Goal: Check status: Check status

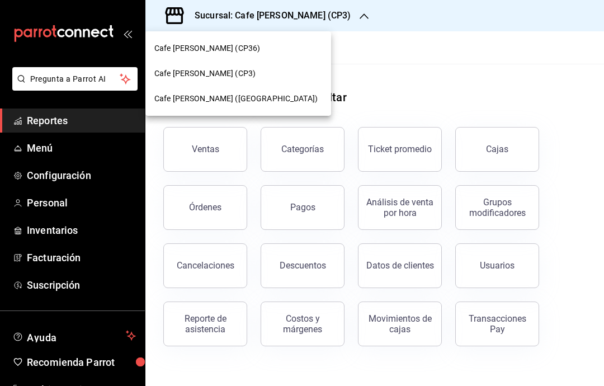
click at [249, 75] on div "Cafe [PERSON_NAME] (CP3)" at bounding box center [238, 74] width 168 height 12
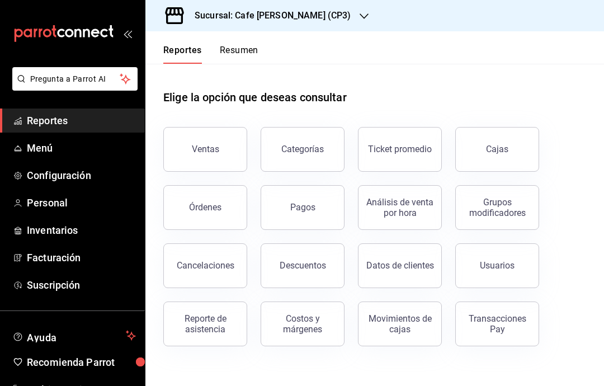
click at [223, 144] on button "Ventas" at bounding box center [205, 149] width 84 height 45
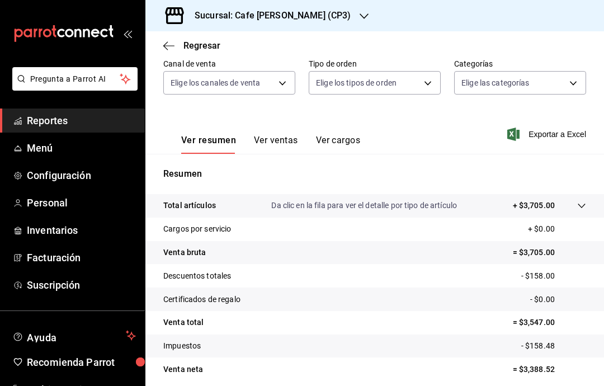
scroll to position [105, 0]
click at [173, 46] on icon "button" at bounding box center [168, 45] width 11 height 1
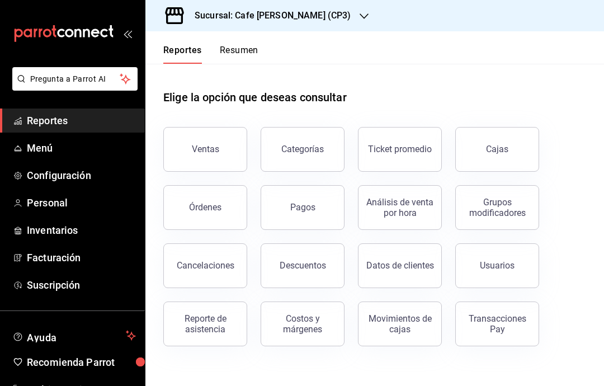
click at [504, 148] on div "Cajas" at bounding box center [497, 149] width 23 height 13
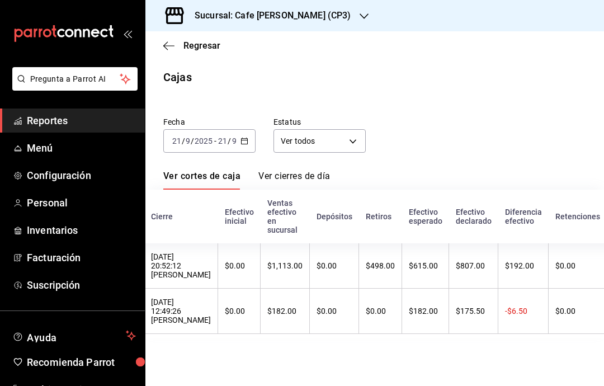
scroll to position [0, 182]
click at [314, 181] on link "Ver cierres de día" at bounding box center [294, 180] width 72 height 19
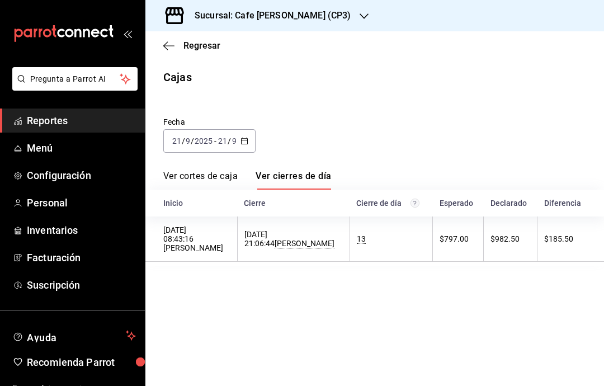
click at [213, 171] on link "Ver cortes de caja" at bounding box center [200, 180] width 74 height 19
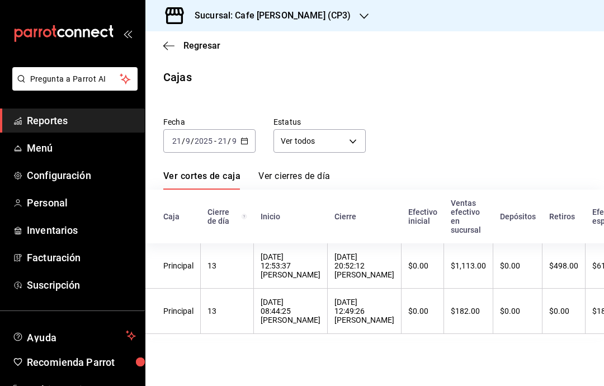
click at [177, 44] on span "Regresar" at bounding box center [191, 45] width 57 height 11
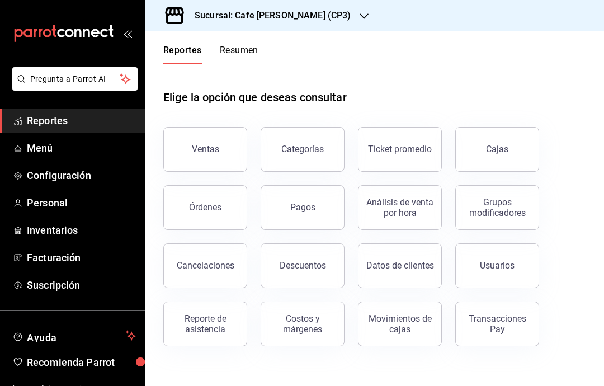
click at [305, 203] on div "Pagos" at bounding box center [302, 207] width 25 height 11
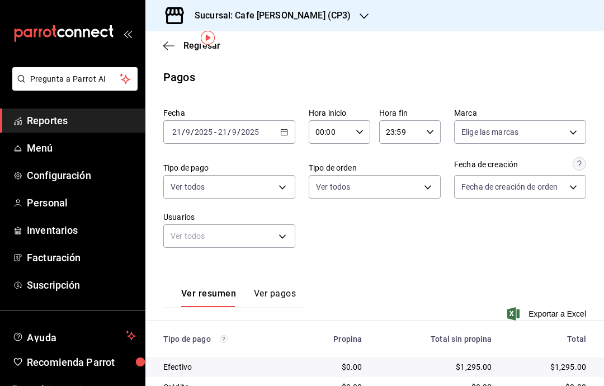
scroll to position [11, 0]
click at [164, 30] on div "Sucursal: Cafe [PERSON_NAME] (CP3)" at bounding box center [263, 15] width 219 height 31
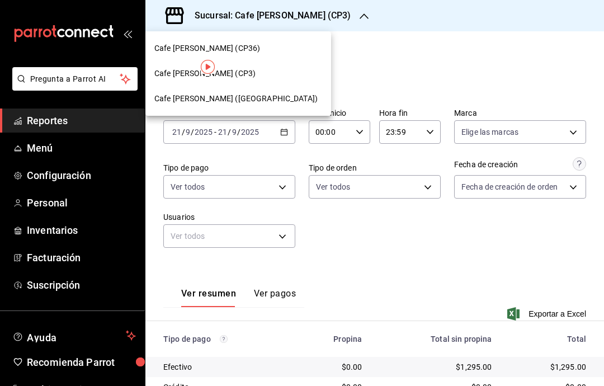
click at [299, 212] on div at bounding box center [302, 193] width 604 height 386
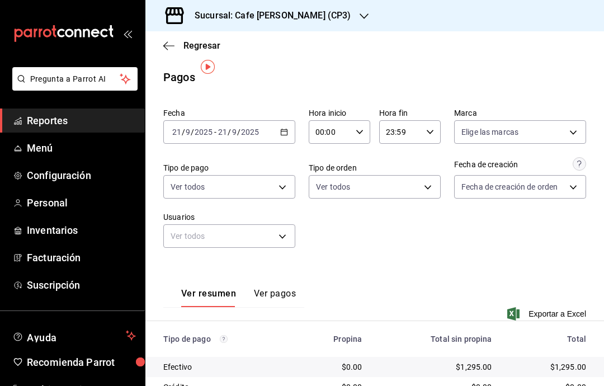
click at [165, 41] on icon "button" at bounding box center [168, 46] width 11 height 10
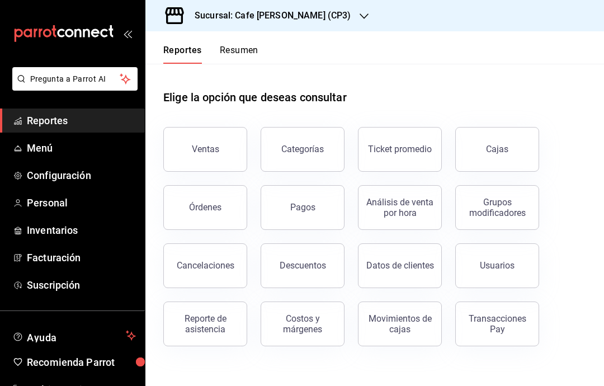
click at [203, 144] on div "Ventas" at bounding box center [205, 149] width 27 height 11
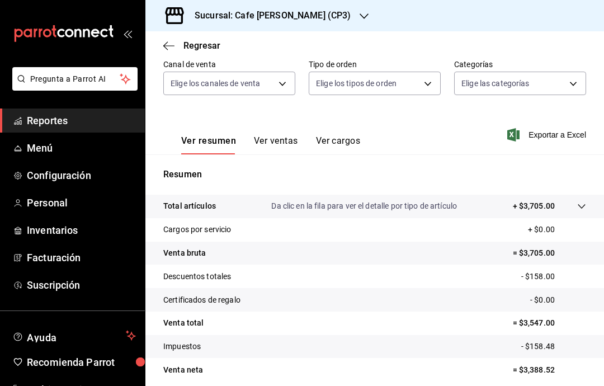
click at [169, 46] on icon "button" at bounding box center [168, 45] width 11 height 1
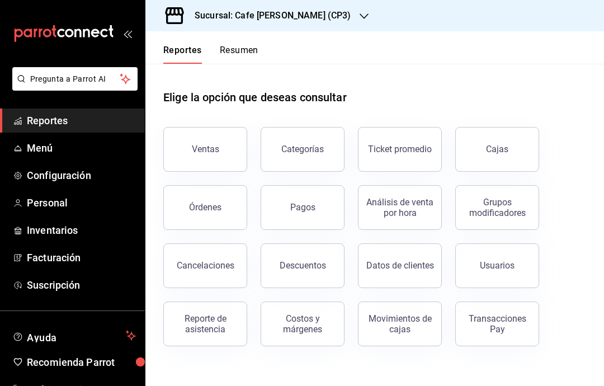
click at [196, 206] on div "Órdenes" at bounding box center [205, 207] width 32 height 11
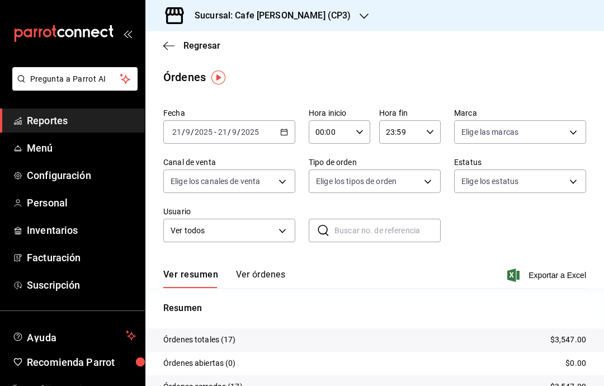
click at [412, 182] on body "Pregunta a Parrot AI Reportes Menú Configuración Personal Inventarios Facturaci…" at bounding box center [302, 193] width 604 height 386
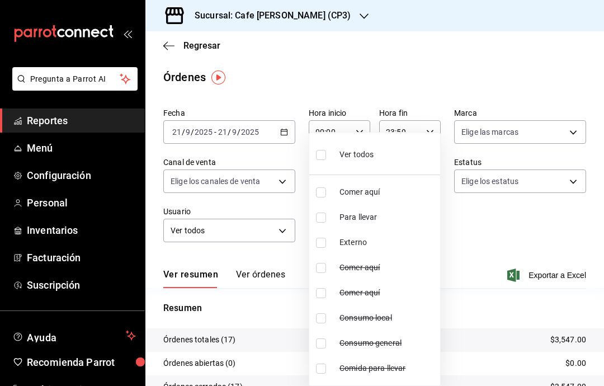
click at [487, 222] on div at bounding box center [302, 193] width 604 height 386
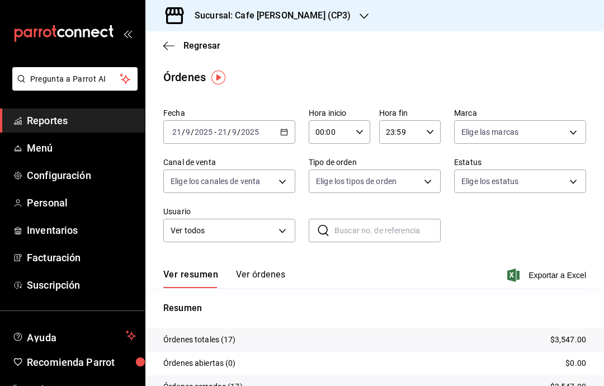
click at [575, 130] on body "Pregunta a Parrot AI Reportes Menú Configuración Personal Inventarios Facturaci…" at bounding box center [302, 193] width 604 height 386
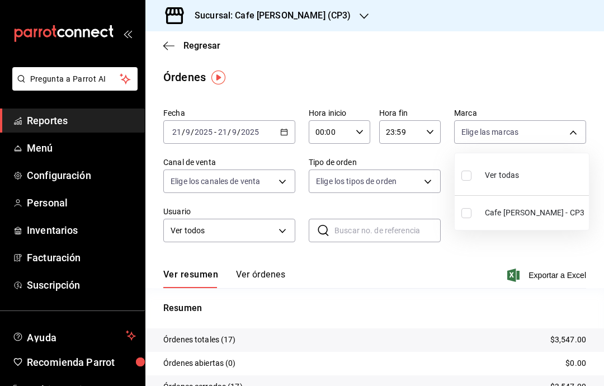
click at [486, 266] on div at bounding box center [302, 193] width 604 height 386
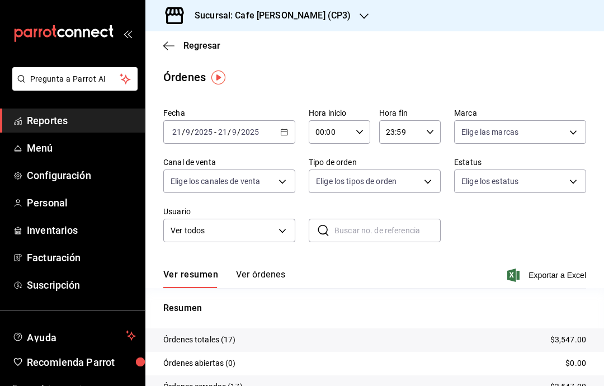
click at [577, 172] on body "Pregunta a Parrot AI Reportes Menú Configuración Personal Inventarios Facturaci…" at bounding box center [302, 193] width 604 height 386
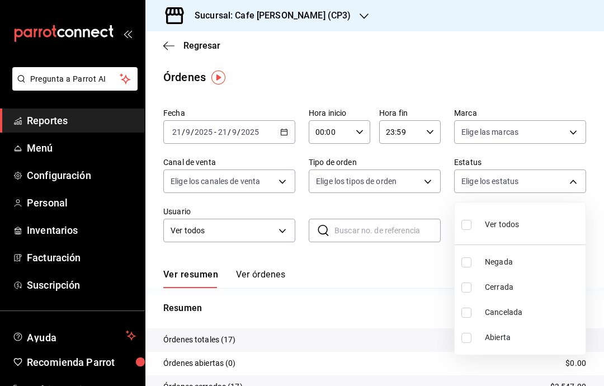
click at [437, 272] on div at bounding box center [302, 193] width 604 height 386
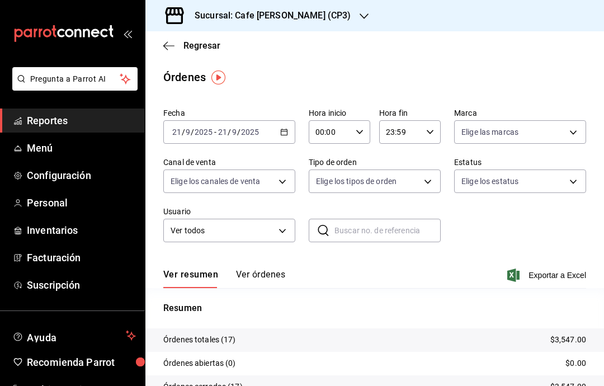
click at [349, 263] on div "Ver resumen Ver órdenes Exportar a Excel" at bounding box center [374, 271] width 423 height 32
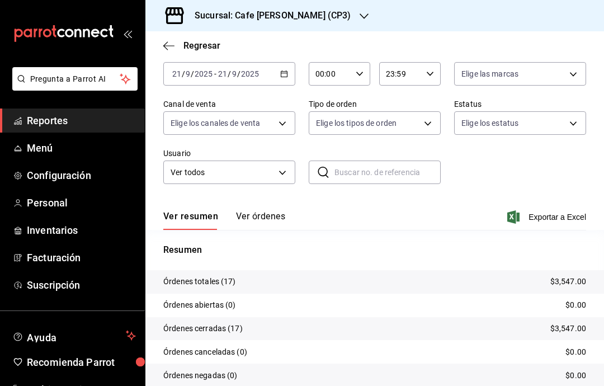
scroll to position [58, 0]
click at [258, 212] on button "Ver órdenes" at bounding box center [260, 220] width 49 height 19
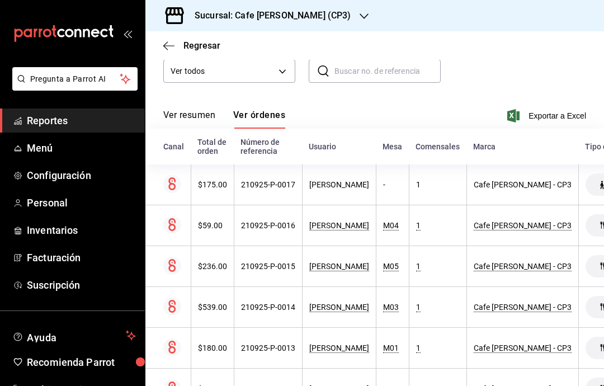
click at [327, 185] on div "[PERSON_NAME]" at bounding box center [339, 184] width 60 height 9
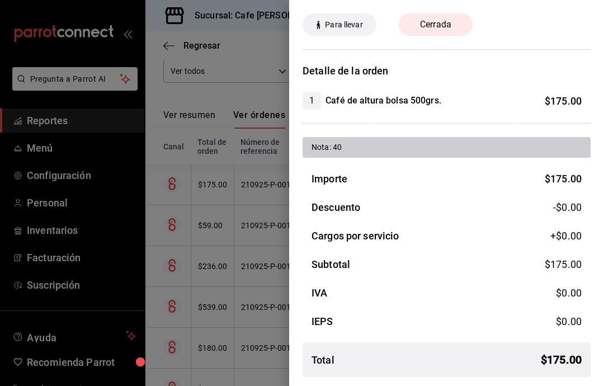
scroll to position [40, 0]
click at [188, 129] on div at bounding box center [302, 193] width 604 height 386
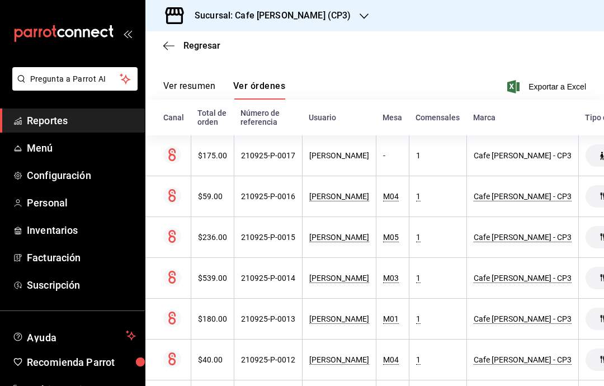
scroll to position [0, 0]
click at [169, 46] on icon "button" at bounding box center [168, 46] width 11 height 10
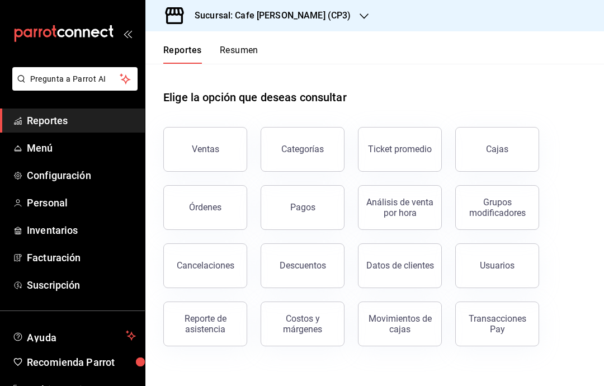
click at [229, 141] on button "Ventas" at bounding box center [205, 149] width 84 height 45
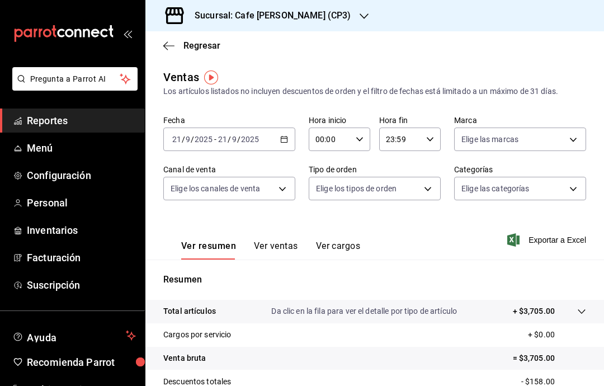
click at [287, 248] on button "Ver ventas" at bounding box center [276, 249] width 44 height 19
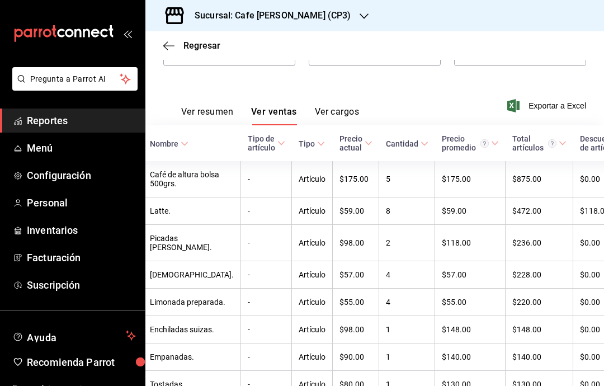
scroll to position [0, 12]
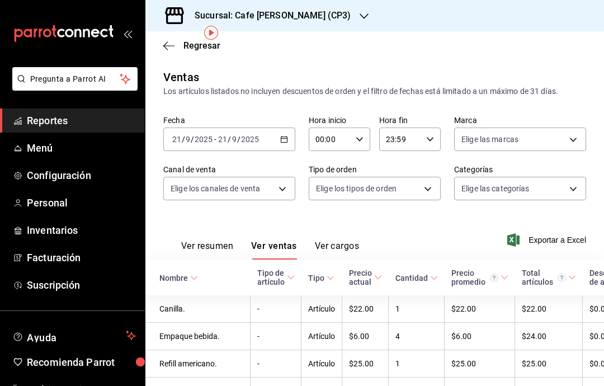
scroll to position [0, 0]
click at [309, 16] on h3 "Sucursal: Cafe [PERSON_NAME] (CP3)" at bounding box center [268, 15] width 165 height 13
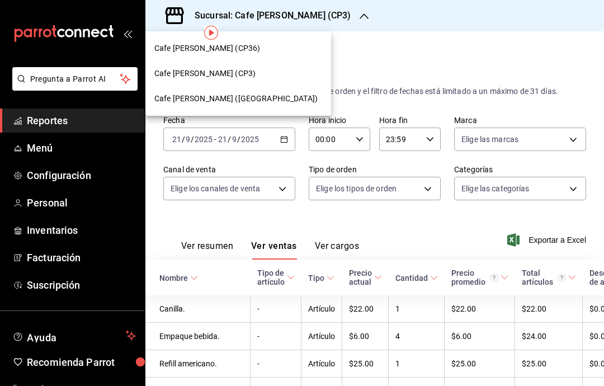
click at [261, 98] on div "Cafe [PERSON_NAME] ([GEOGRAPHIC_DATA])" at bounding box center [238, 99] width 168 height 12
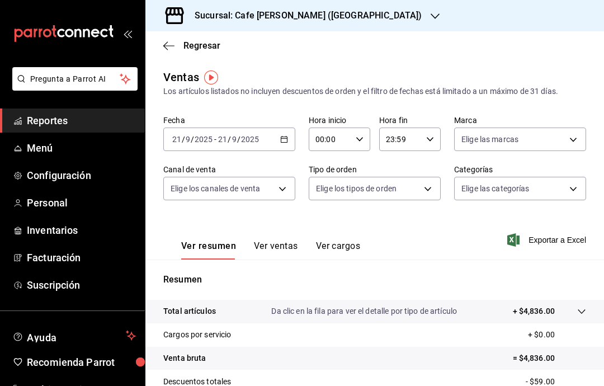
click at [168, 50] on icon "button" at bounding box center [168, 46] width 11 height 10
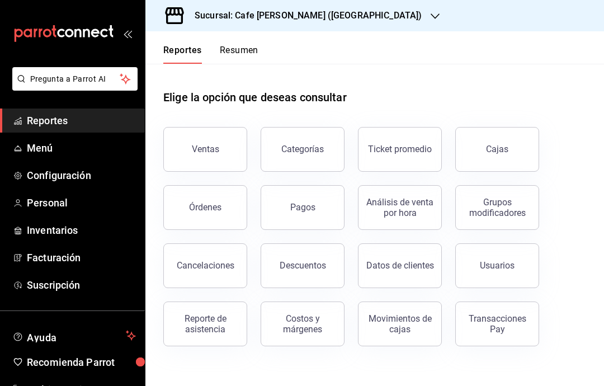
click at [503, 157] on link "Cajas" at bounding box center [497, 149] width 84 height 45
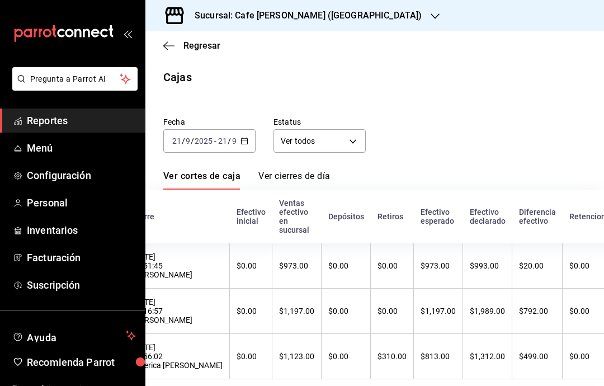
scroll to position [0, 198]
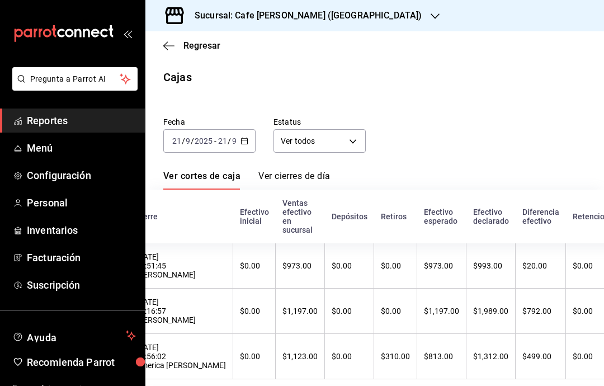
click at [351, 16] on div "Sucursal: Cafe [PERSON_NAME] ([GEOGRAPHIC_DATA])" at bounding box center [299, 15] width 290 height 31
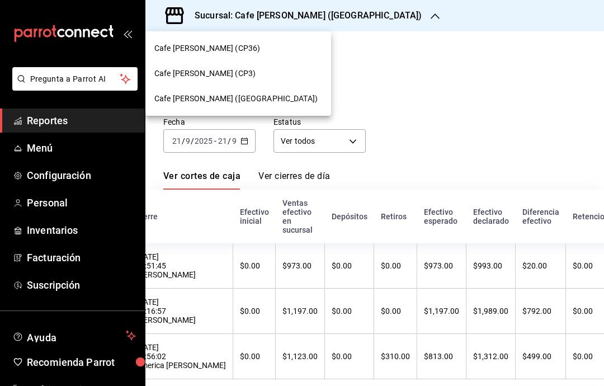
click at [230, 72] on div "Cafe [PERSON_NAME] (CP3)" at bounding box center [238, 74] width 168 height 12
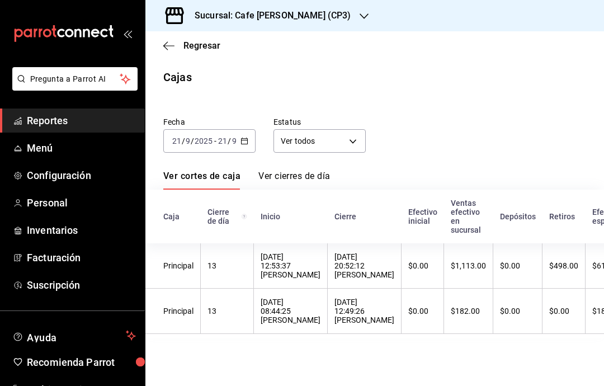
click at [303, 171] on link "Ver cierres de día" at bounding box center [294, 180] width 72 height 19
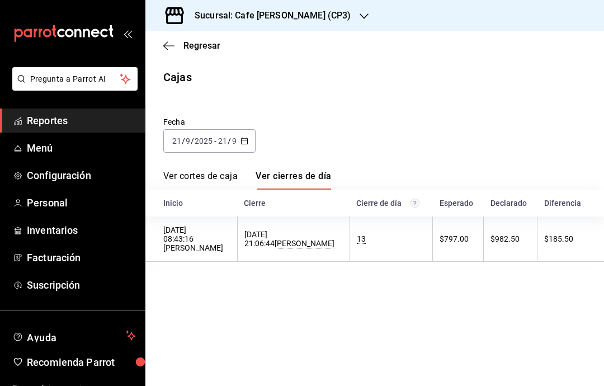
scroll to position [44, 0]
click at [207, 121] on div "Fecha [DATE] [DATE] - [DATE] [DATE] Ver cortes de caja Ver cierres de día Inici…" at bounding box center [374, 184] width 423 height 163
click at [213, 171] on link "Ver cortes de caja" at bounding box center [200, 180] width 74 height 19
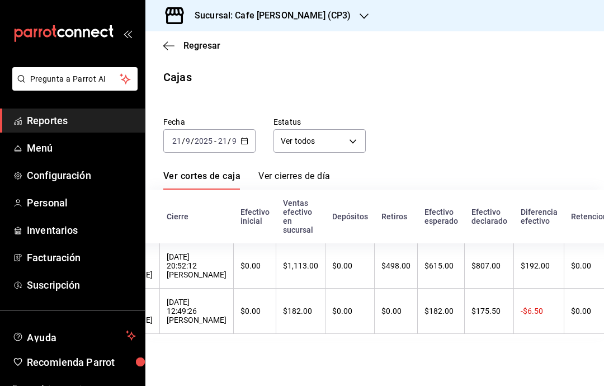
scroll to position [0, 167]
click at [602, 190] on th "Retenciones" at bounding box center [603, 217] width 76 height 54
